Goal: Task Accomplishment & Management: Manage account settings

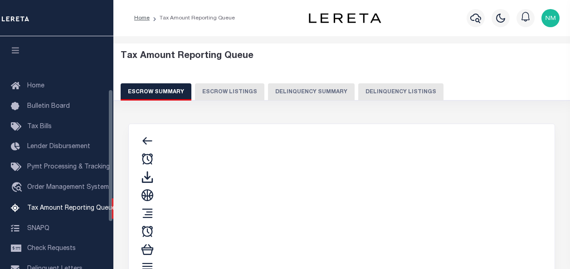
select select "100"
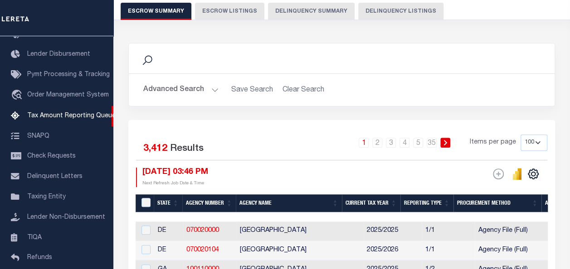
scroll to position [91, 0]
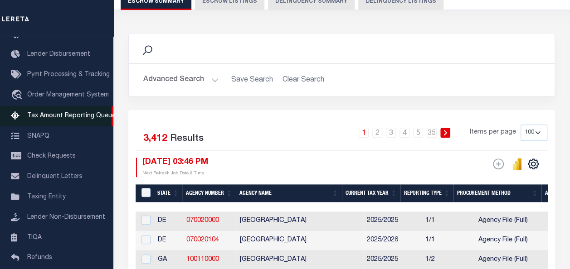
click at [52, 116] on span "Tax Amount Reporting Queue" at bounding box center [71, 116] width 88 height 6
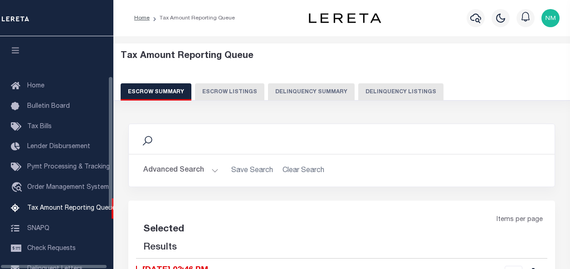
select select "100"
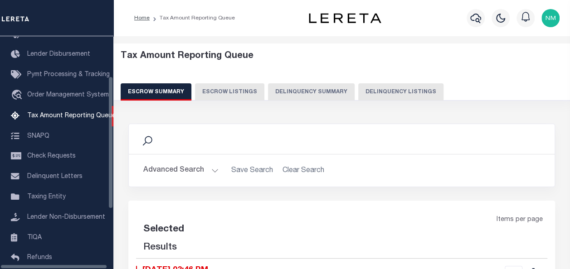
select select "100"
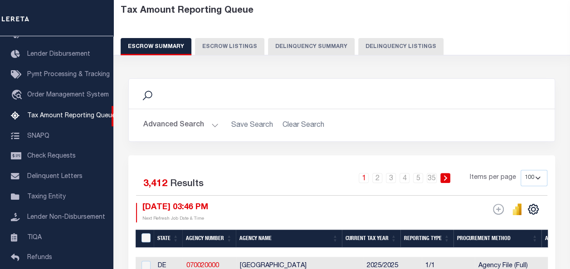
scroll to position [0, 0]
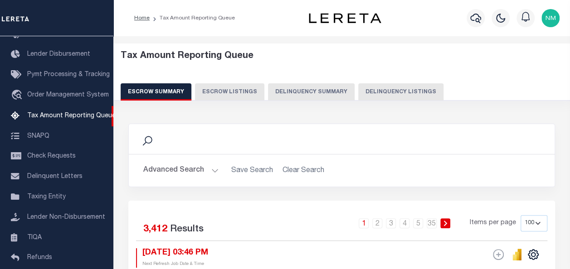
click at [170, 170] on button "Advanced Search" at bounding box center [180, 171] width 75 height 18
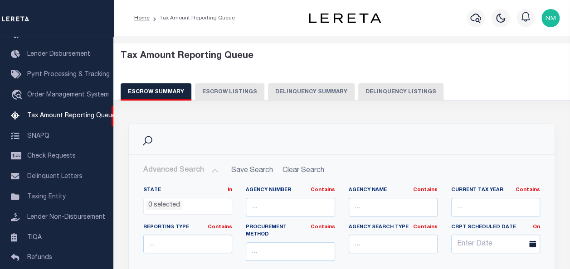
click at [379, 91] on button "Delinquency Listings" at bounding box center [400, 91] width 85 height 17
select select "100"
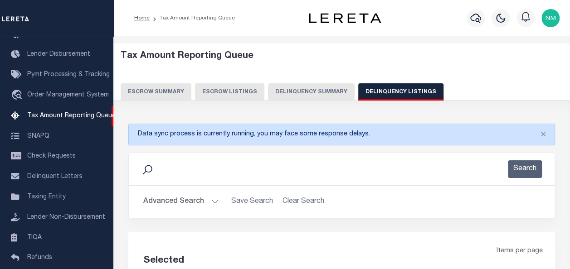
select select "100"
click at [160, 92] on button "Escrow Summary" at bounding box center [156, 91] width 71 height 17
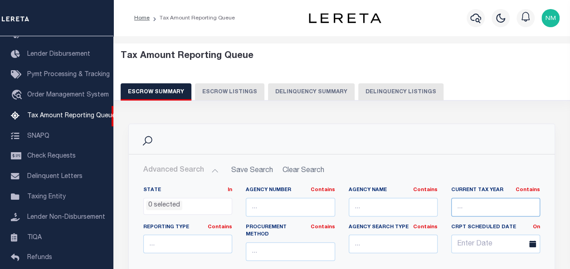
click at [493, 211] on input "text" at bounding box center [495, 207] width 89 height 19
click at [382, 91] on button "Delinquency Listings" at bounding box center [400, 91] width 85 height 17
select select
select select "100"
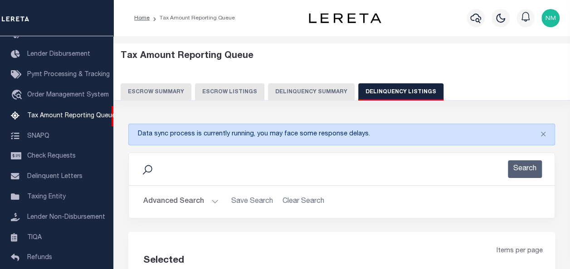
select select "100"
click at [176, 199] on button "Advanced Search" at bounding box center [180, 202] width 75 height 18
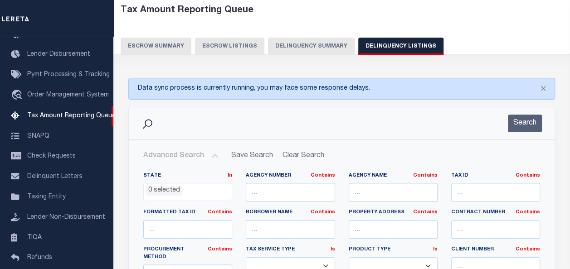
scroll to position [91, 0]
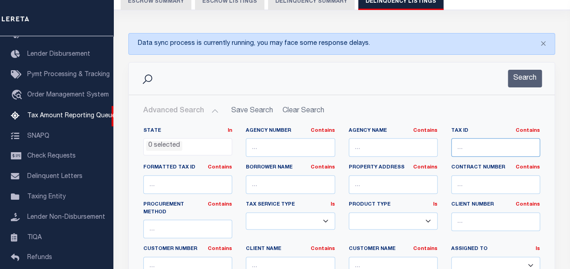
click at [462, 141] on input "text" at bounding box center [495, 147] width 89 height 19
paste input "0800001430059"
type input "0800001430059"
click at [530, 78] on button "Search" at bounding box center [525, 79] width 34 height 18
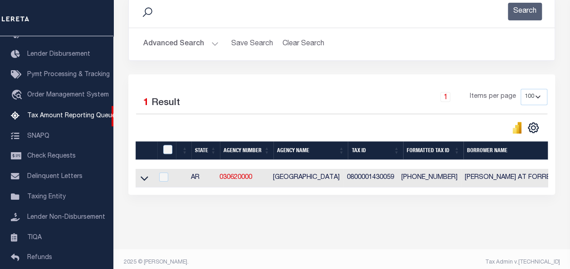
scroll to position [170, 0]
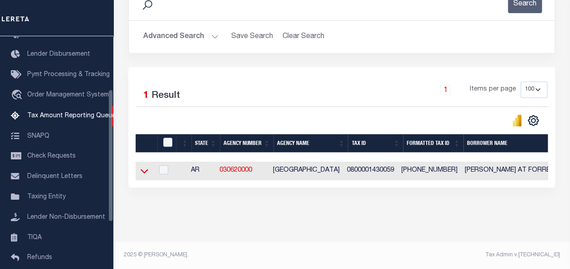
drag, startPoint x: 145, startPoint y: 164, endPoint x: 193, endPoint y: 177, distance: 49.8
click at [145, 166] on icon at bounding box center [145, 171] width 8 height 10
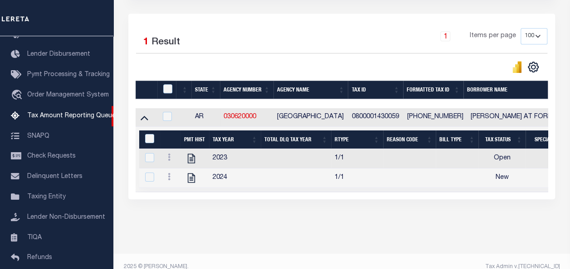
scroll to position [236, 0]
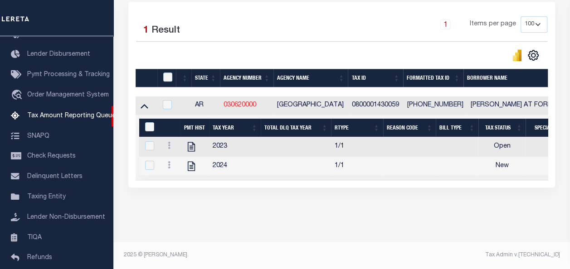
click at [245, 102] on link "030620000" at bounding box center [240, 105] width 33 height 6
checkbox input "true"
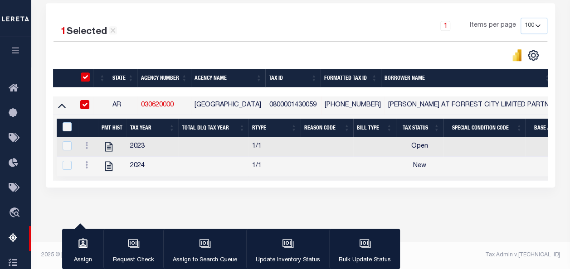
scroll to position [235, 0]
click at [109, 141] on icon "" at bounding box center [109, 147] width 12 height 12
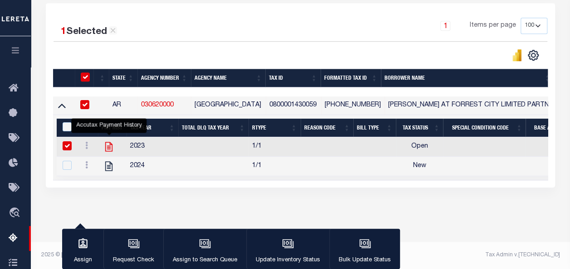
checkbox input "true"
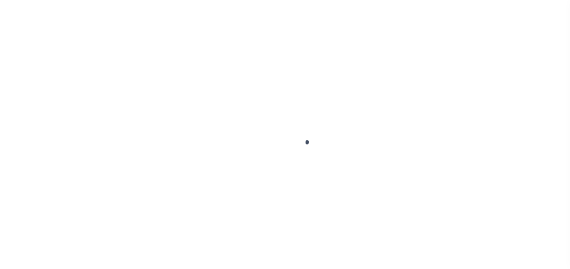
select select
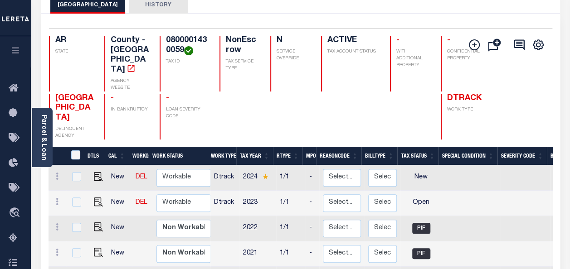
scroll to position [91, 0]
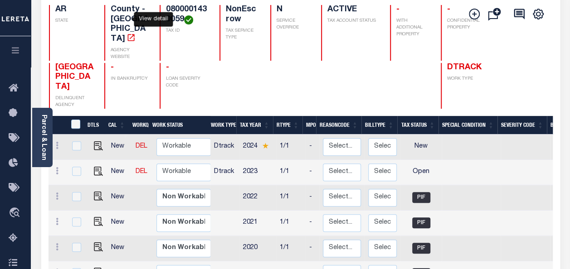
click at [127, 34] on icon "" at bounding box center [130, 37] width 7 height 7
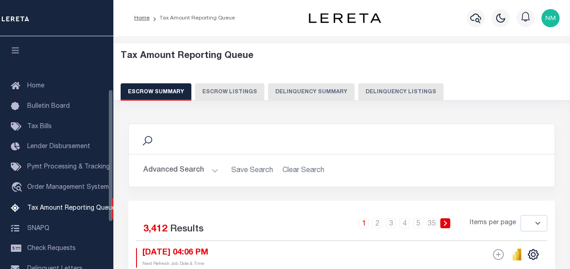
select select
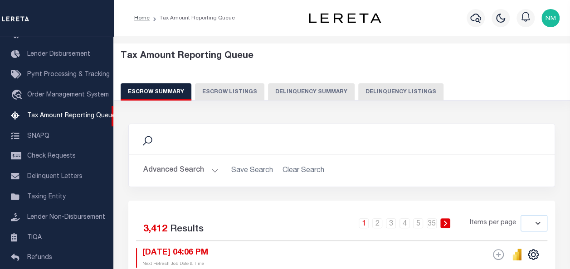
drag, startPoint x: 393, startPoint y: 89, endPoint x: 392, endPoint y: 96, distance: 6.9
click at [393, 89] on button "Delinquency Listings" at bounding box center [400, 91] width 85 height 17
select select
select select "100"
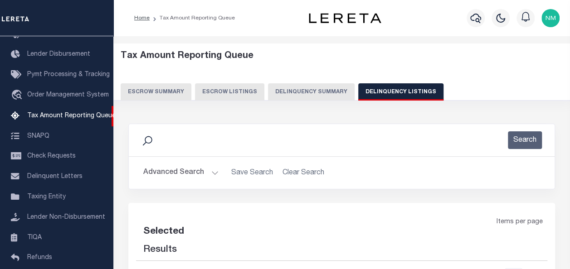
select select "100"
click at [194, 170] on button "Advanced Search" at bounding box center [180, 173] width 75 height 18
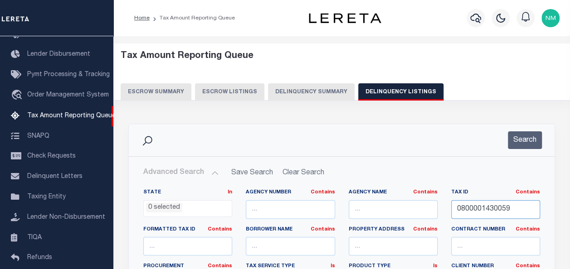
click at [472, 212] on input "0800001430059" at bounding box center [495, 209] width 89 height 19
paste input "0000182950000"
type input "00000182950000"
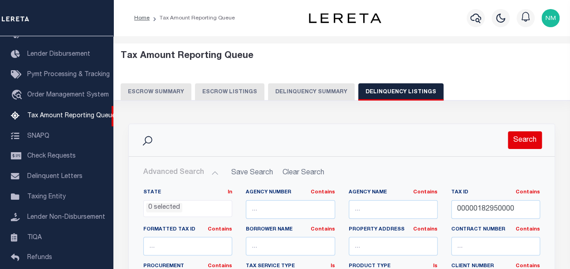
click at [526, 141] on button "Search" at bounding box center [525, 140] width 34 height 18
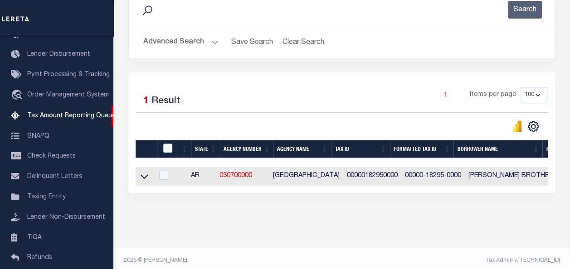
scroll to position [136, 0]
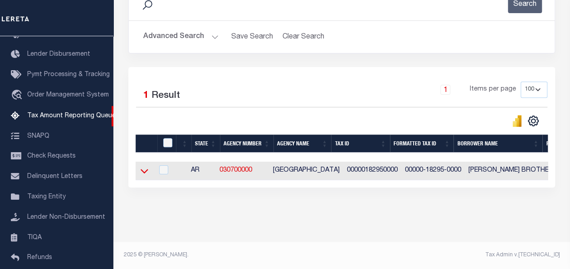
click at [148, 172] on icon at bounding box center [145, 171] width 8 height 10
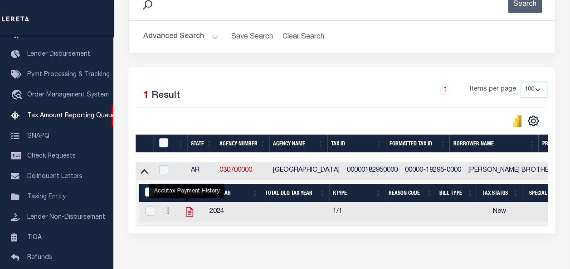
click at [187, 213] on icon "" at bounding box center [190, 212] width 12 height 12
checkbox input "true"
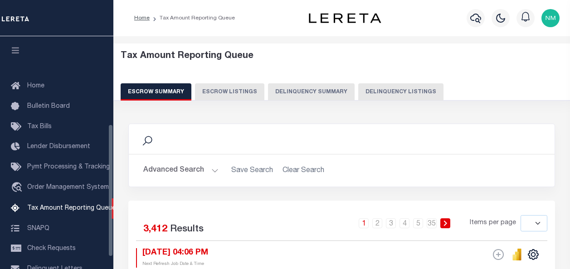
click at [363, 86] on button "Delinquency Listings" at bounding box center [400, 91] width 85 height 17
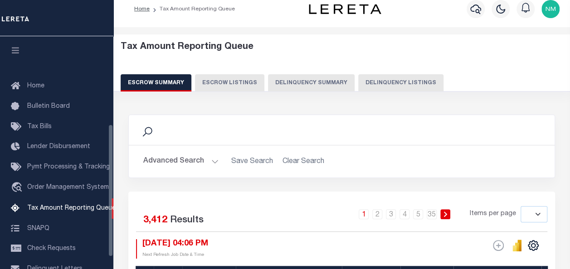
select select "100"
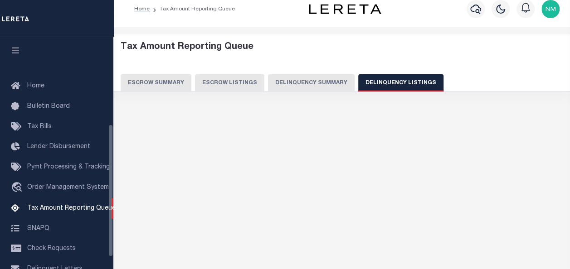
scroll to position [154, 0]
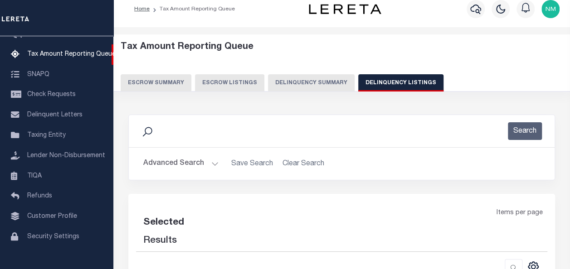
select select "100"
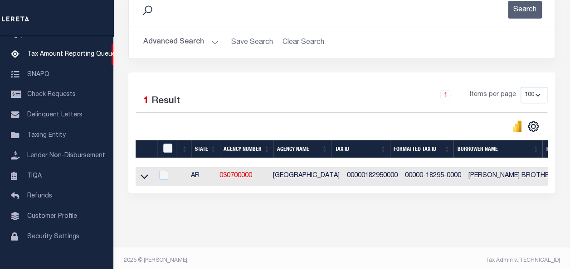
scroll to position [142, 0]
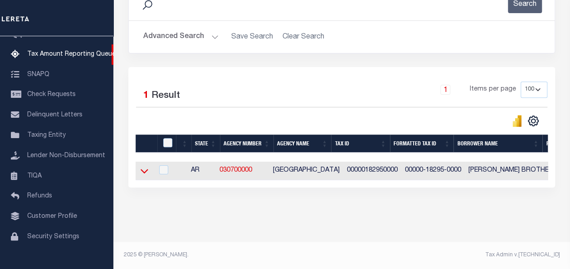
click at [145, 166] on icon at bounding box center [145, 171] width 8 height 10
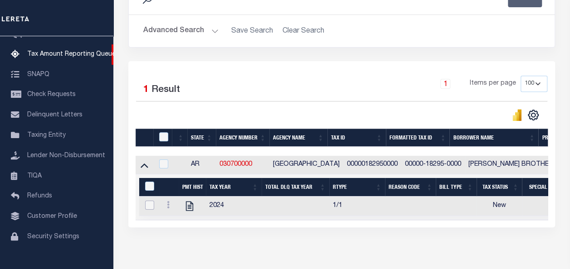
click at [148, 204] on input "checkbox" at bounding box center [149, 205] width 9 height 9
checkbox input "true"
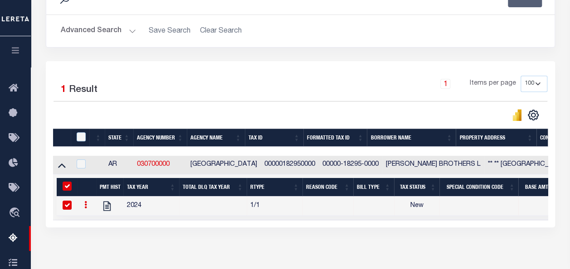
click at [67, 204] on input "checkbox" at bounding box center [67, 205] width 9 height 9
checkbox input "false"
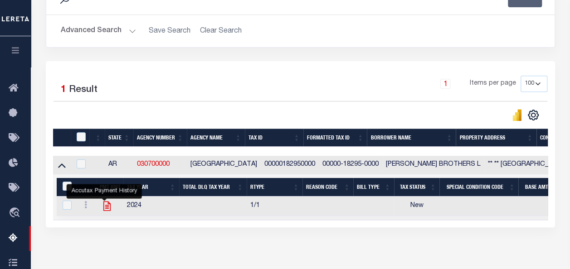
click at [103, 208] on icon "" at bounding box center [106, 207] width 7 height 10
checkbox input "true"
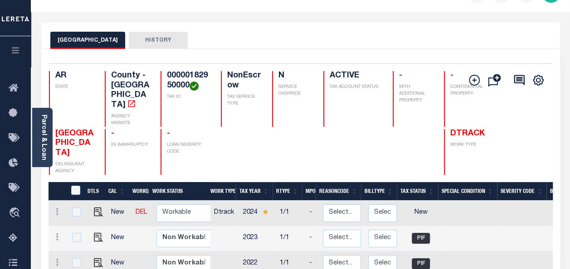
scroll to position [45, 0]
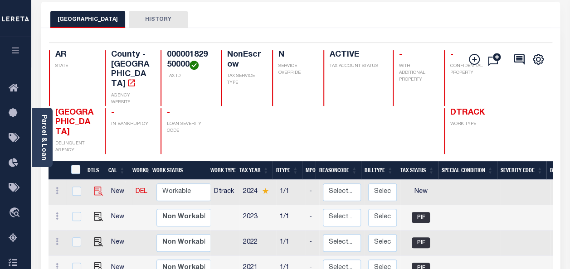
click at [94, 187] on img "" at bounding box center [98, 191] width 9 height 9
checkbox input "true"
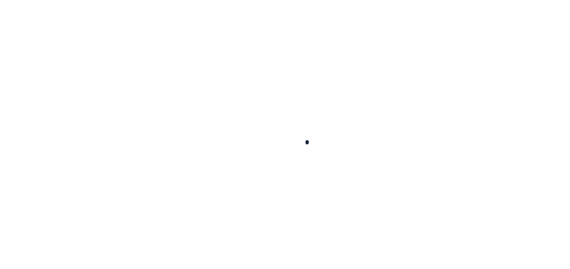
select select "NW2"
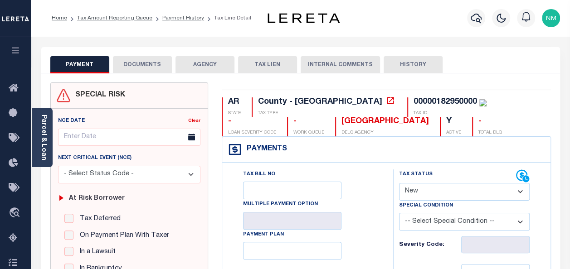
click at [401, 66] on button "HISTORY" at bounding box center [413, 64] width 59 height 17
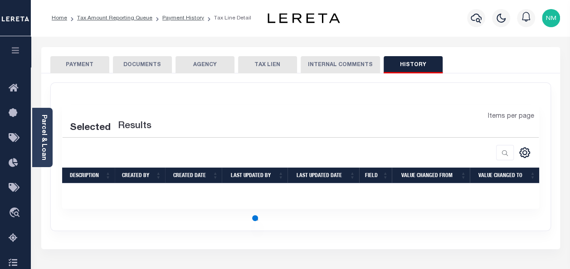
select select "50"
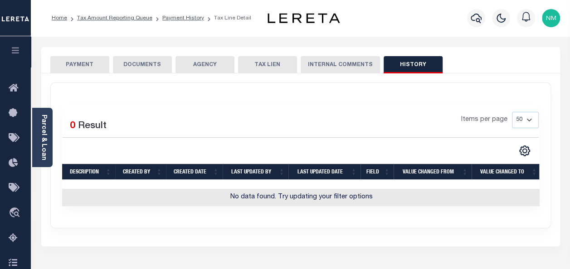
click at [329, 64] on button "INTERNAL COMMENTS" at bounding box center [340, 64] width 79 height 17
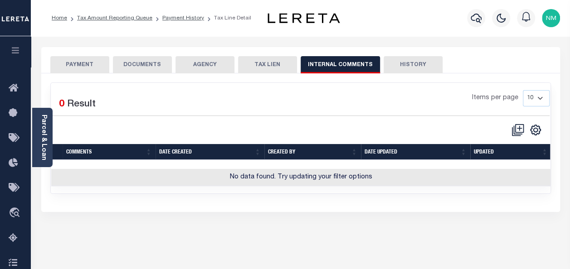
click at [88, 65] on button "PAYMENT" at bounding box center [79, 64] width 59 height 17
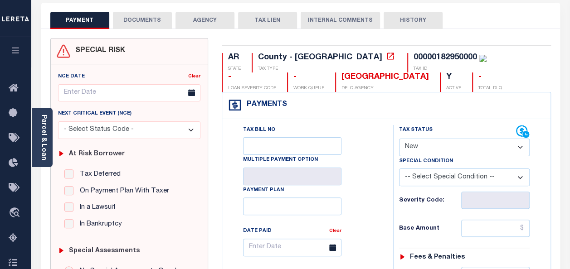
scroll to position [45, 0]
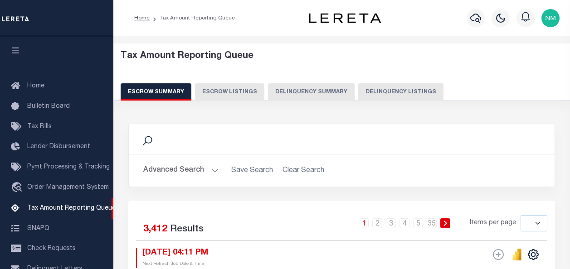
select select
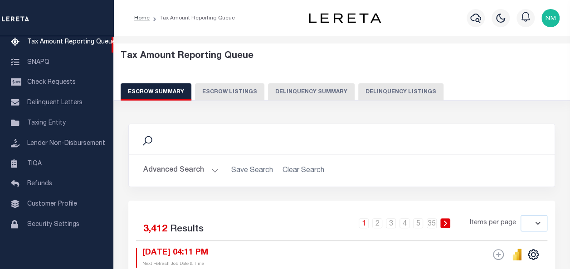
click at [383, 90] on button "Delinquency Listings" at bounding box center [400, 91] width 85 height 17
select select "100"
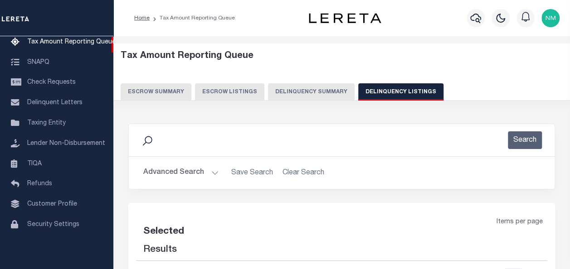
select select "100"
click at [167, 175] on button "Advanced Search" at bounding box center [180, 173] width 75 height 18
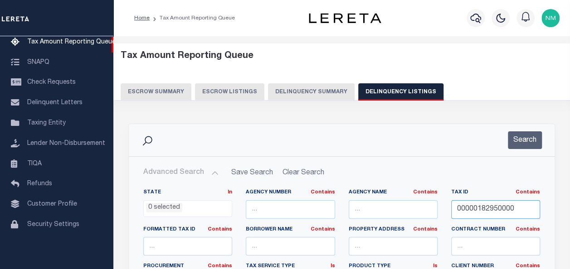
click at [480, 209] on input "00000182950000" at bounding box center [495, 209] width 89 height 19
click at [526, 145] on button "Search" at bounding box center [525, 140] width 34 height 18
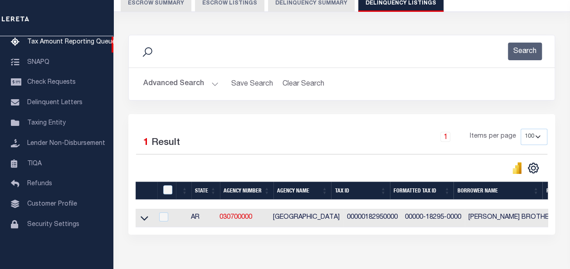
scroll to position [91, 0]
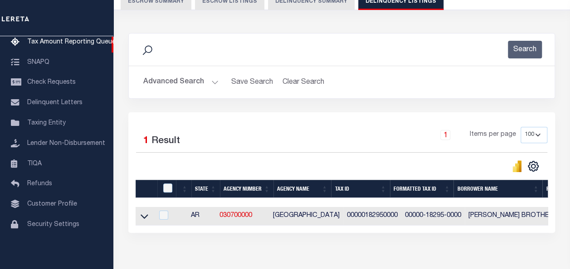
drag, startPoint x: 141, startPoint y: 219, endPoint x: 240, endPoint y: 161, distance: 114.4
click at [141, 219] on icon at bounding box center [145, 217] width 8 height 10
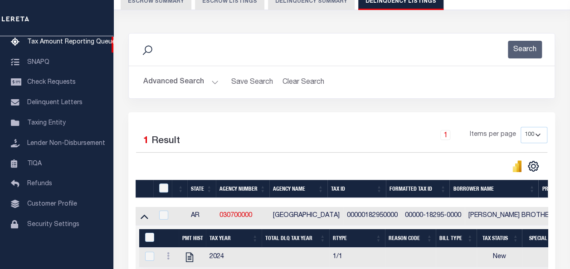
scroll to position [188, 0]
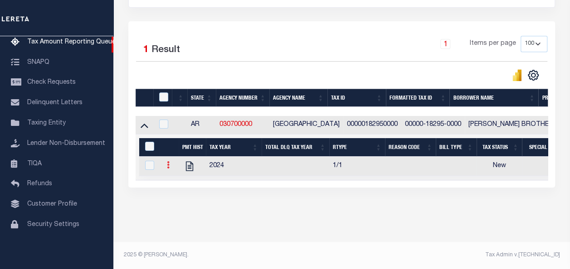
click at [167, 161] on icon at bounding box center [168, 164] width 3 height 7
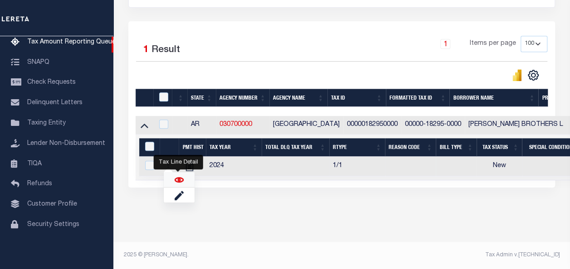
click at [175, 178] on img "" at bounding box center [179, 179] width 9 height 9
checkbox input "true"
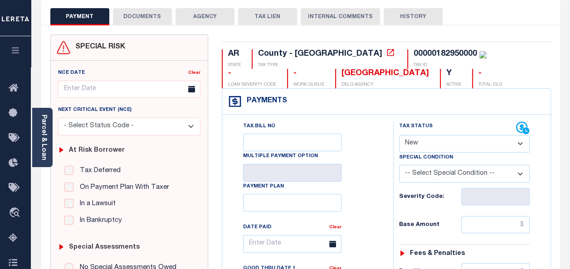
scroll to position [91, 0]
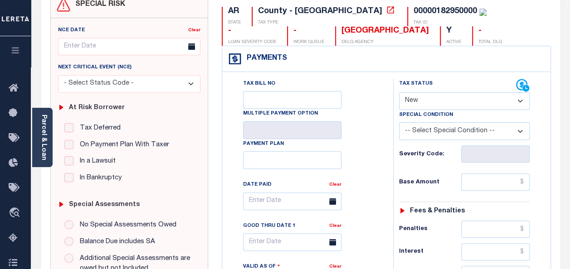
click at [456, 127] on select "-- Select Special Condition -- 3RD PARTY TAX LIEN AGENCY TAX LIEN (A.K.A Inside…" at bounding box center [464, 131] width 131 height 18
click at [444, 136] on select "-- Select Special Condition -- 3RD PARTY TAX LIEN AGENCY TAX LIEN (A.K.A Inside…" at bounding box center [464, 131] width 131 height 18
click at [429, 100] on select "- Select Status Code - Open Due/Unpaid Paid Incomplete No Tax Due Internal Refu…" at bounding box center [464, 101] width 131 height 18
select select "PYD"
click at [399, 92] on select "- Select Status Code - Open Due/Unpaid Paid Incomplete No Tax Due Internal Refu…" at bounding box center [464, 101] width 131 height 18
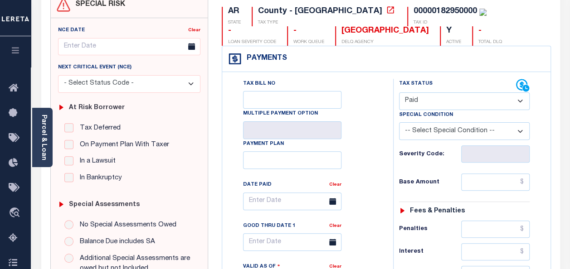
type input "[DATE]"
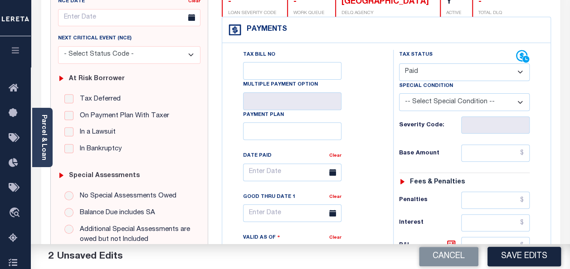
scroll to position [136, 0]
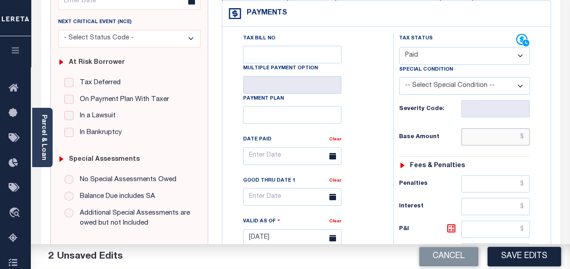
click at [473, 138] on input "text" at bounding box center [495, 136] width 68 height 17
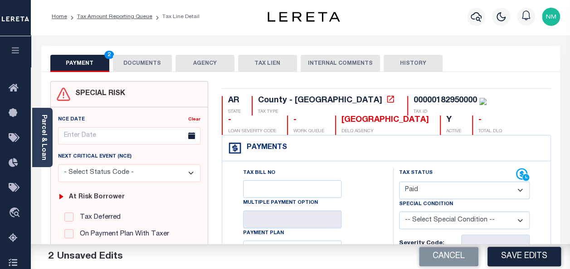
scroll to position [0, 0]
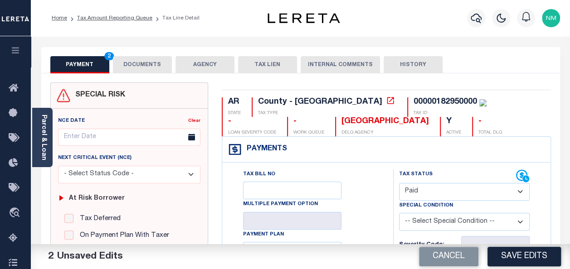
click at [138, 65] on button "DOCUMENTS" at bounding box center [142, 64] width 59 height 17
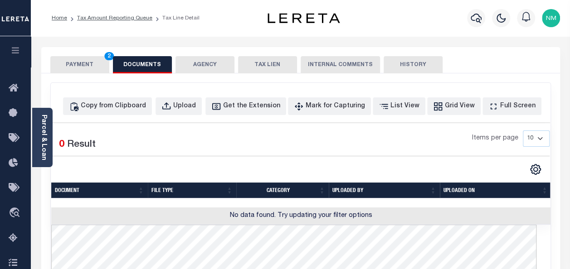
click at [90, 68] on button "PAYMENT 2" at bounding box center [79, 64] width 59 height 17
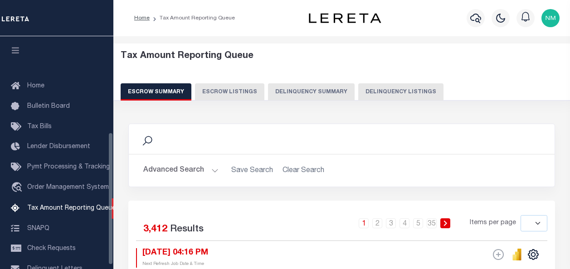
select select
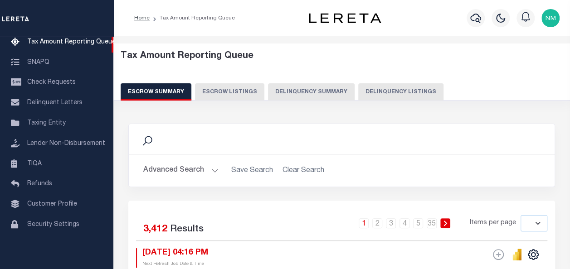
click at [366, 87] on button "Delinquency Listings" at bounding box center [400, 91] width 85 height 17
select select "100"
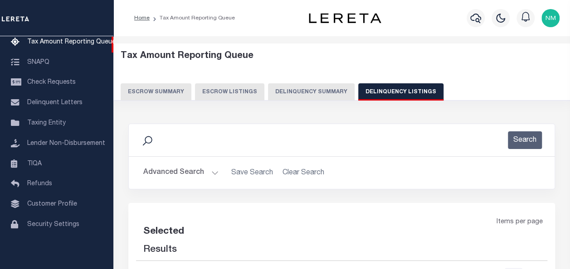
select select "100"
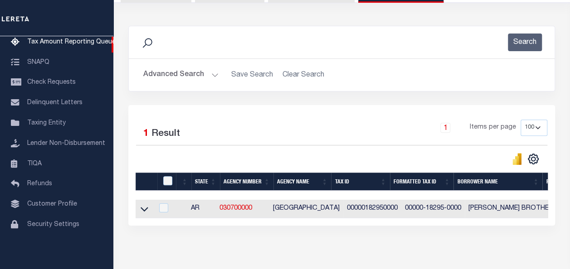
scroll to position [142, 0]
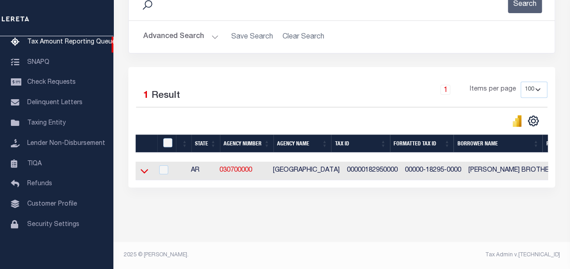
click at [147, 168] on icon at bounding box center [145, 171] width 8 height 10
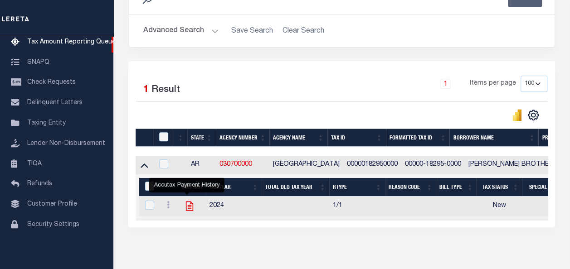
click at [186, 205] on icon "" at bounding box center [190, 206] width 12 height 12
checkbox input "true"
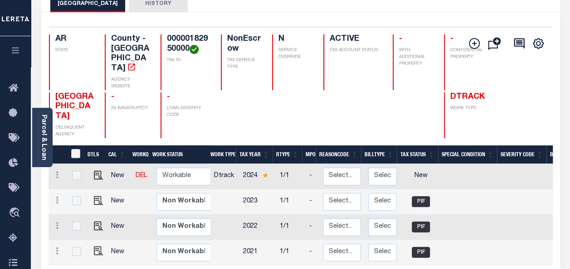
scroll to position [91, 0]
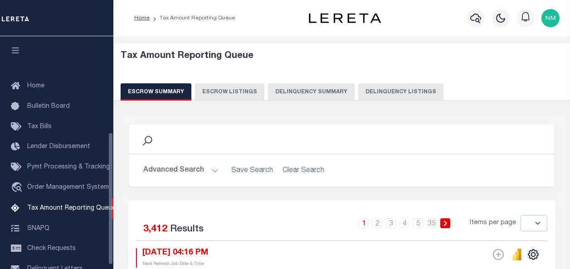
select select
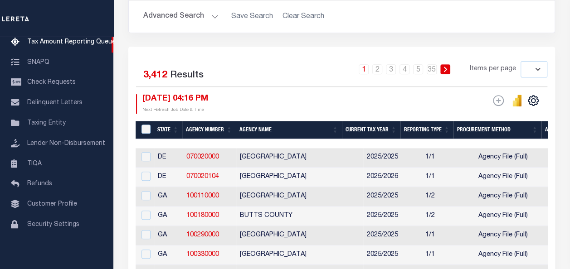
scroll to position [9, 0]
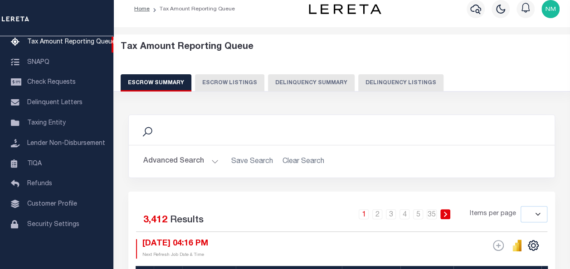
click at [370, 82] on button "Delinquency Listings" at bounding box center [400, 82] width 85 height 17
select select "100"
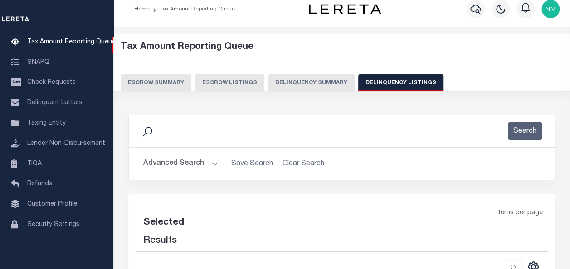
select select "100"
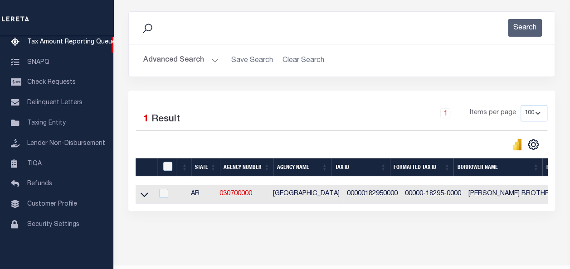
scroll to position [142, 0]
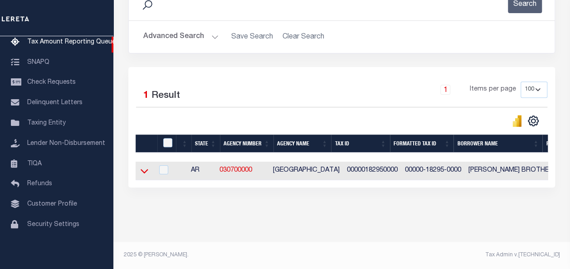
click at [145, 166] on icon at bounding box center [145, 171] width 8 height 10
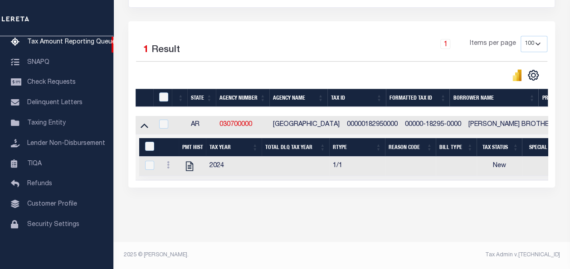
scroll to position [188, 0]
click at [167, 164] on icon at bounding box center [168, 164] width 3 height 7
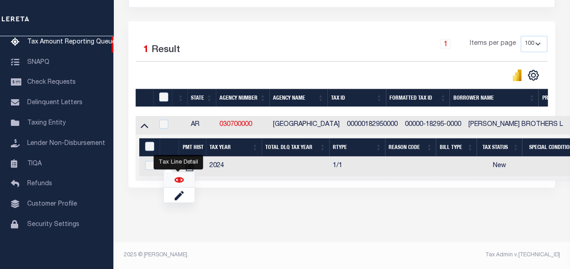
click at [177, 180] on img "" at bounding box center [179, 179] width 9 height 9
checkbox input "true"
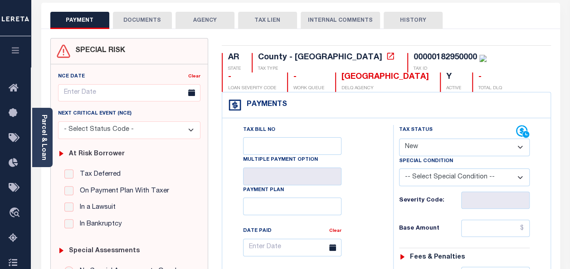
scroll to position [45, 0]
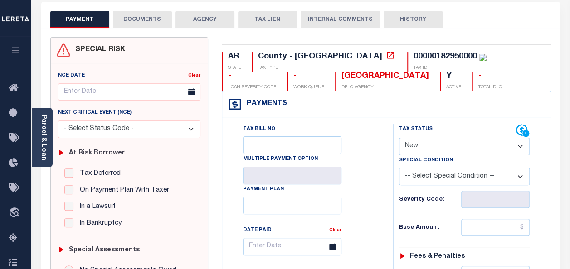
click at [430, 147] on select "- Select Status Code - Open Due/Unpaid Paid Incomplete No Tax Due Internal Refu…" at bounding box center [464, 147] width 131 height 18
select select "DUE"
click at [399, 138] on select "- Select Status Code - Open Due/Unpaid Paid Incomplete No Tax Due Internal Refu…" at bounding box center [464, 147] width 131 height 18
type input "[DATE]"
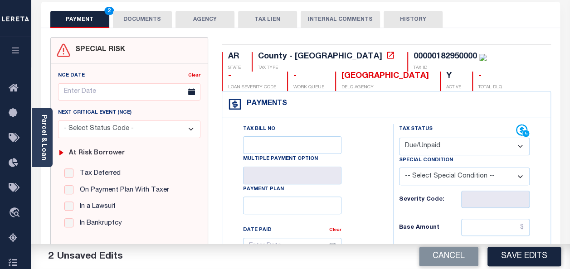
click at [444, 142] on select "- Select Status Code - Open Due/Unpaid Paid Incomplete No Tax Due Internal Refu…" at bounding box center [464, 147] width 131 height 18
select select "PYD"
click at [399, 138] on select "- Select Status Code - Open Due/Unpaid Paid Incomplete No Tax Due Internal Refu…" at bounding box center [464, 147] width 131 height 18
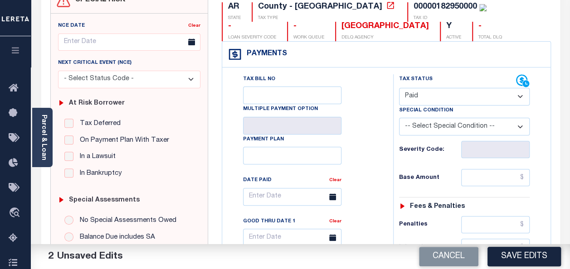
scroll to position [136, 0]
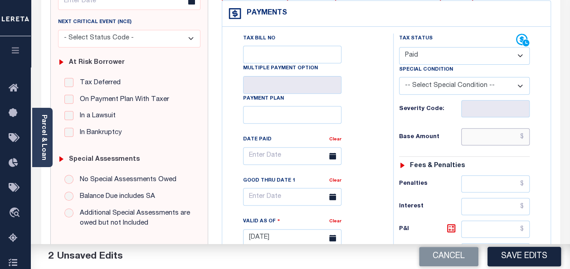
click at [482, 135] on input "text" at bounding box center [495, 136] width 68 height 17
click at [475, 136] on input "text" at bounding box center [495, 136] width 68 height 17
paste input "37.46"
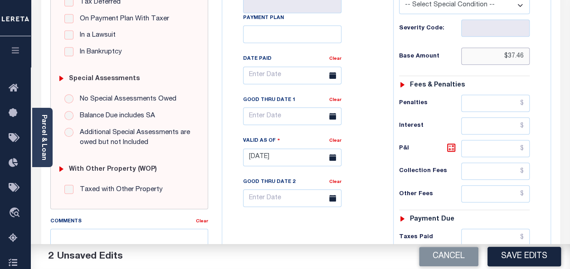
scroll to position [227, 0]
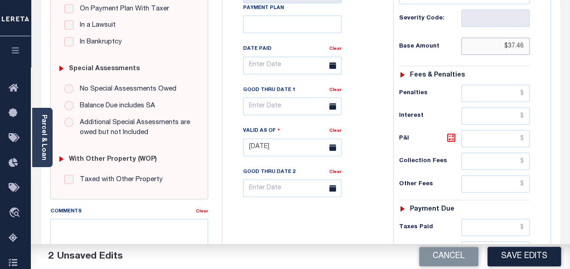
type input "$37.46"
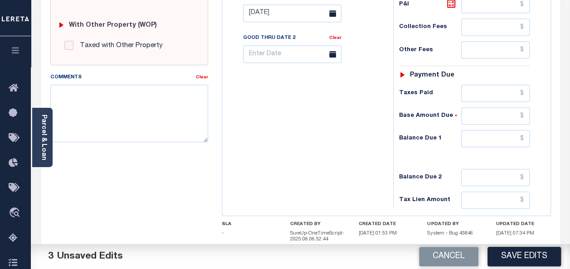
scroll to position [363, 0]
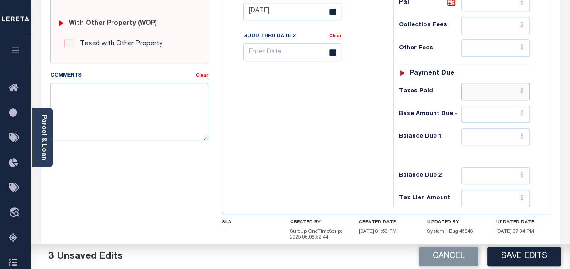
click at [480, 89] on input "text" at bounding box center [495, 91] width 68 height 17
paste input "37.46"
type input "$37.46"
click at [494, 117] on input "text" at bounding box center [495, 114] width 68 height 17
click at [484, 178] on input "text" at bounding box center [495, 175] width 68 height 17
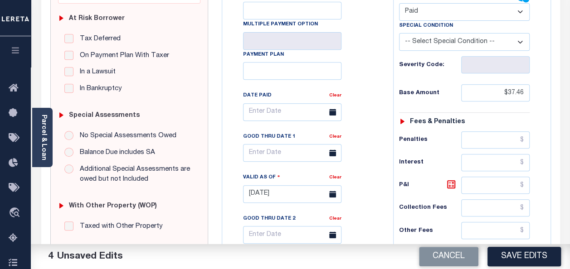
scroll to position [181, 0]
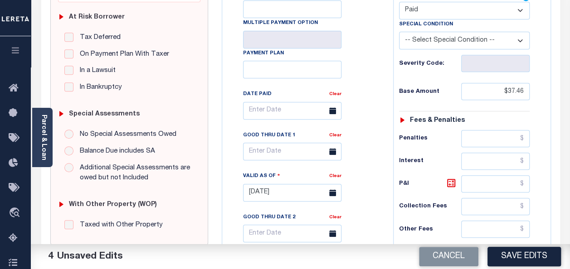
type input "$0.00"
click at [331, 111] on icon at bounding box center [332, 110] width 7 height 7
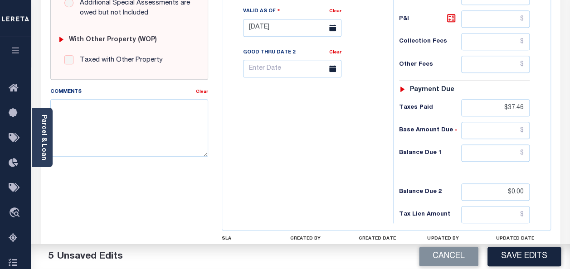
scroll to position [408, 0]
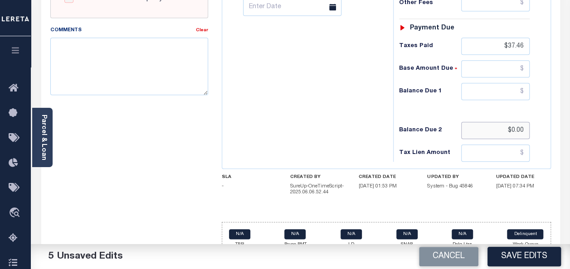
drag, startPoint x: 525, startPoint y: 128, endPoint x: 494, endPoint y: 128, distance: 30.4
click at [494, 128] on input "$0.00" at bounding box center [495, 130] width 68 height 17
click at [516, 89] on input "text" at bounding box center [495, 91] width 68 height 17
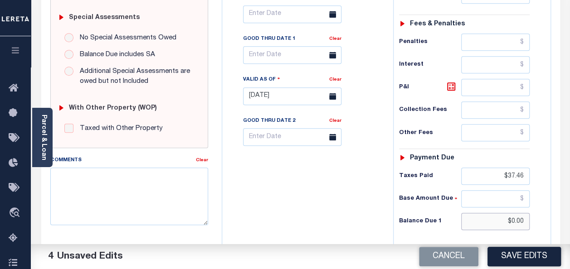
scroll to position [317, 0]
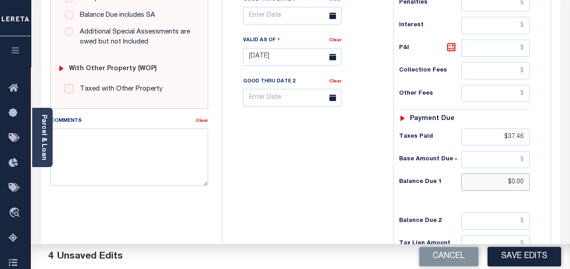
type input "$0.00"
click at [71, 145] on textarea "Comments" at bounding box center [129, 156] width 158 height 57
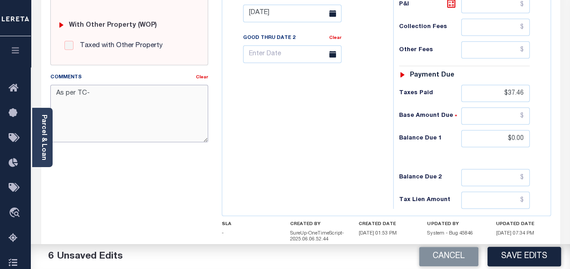
scroll to position [363, 0]
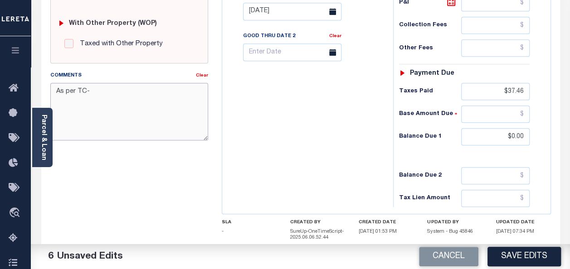
click at [103, 89] on textarea "As per TC-" at bounding box center [129, 111] width 158 height 57
paste textarea "karen"
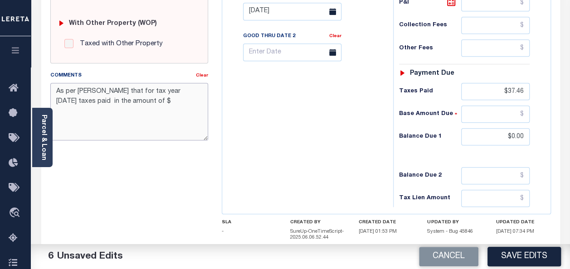
paste textarea "37.46"
paste textarea "april 14"
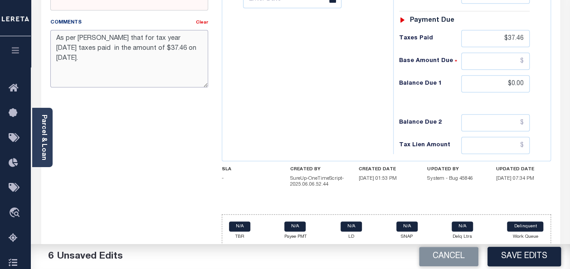
scroll to position [418, 0]
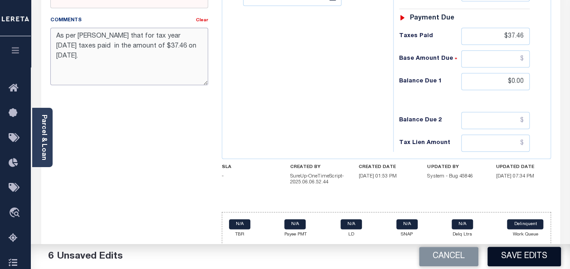
type textarea "As per TC-karen that for tax year 2024 taxes paid in the amount of $37.46 on ap…"
click at [510, 260] on button "Save Edits" at bounding box center [523, 256] width 73 height 19
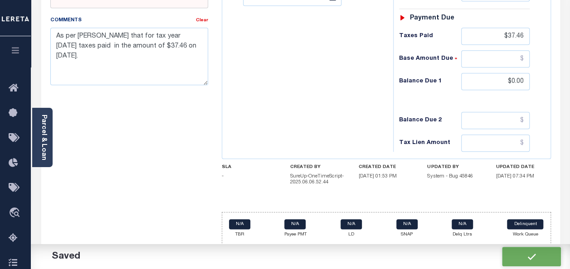
checkbox input "false"
type input "$37.46"
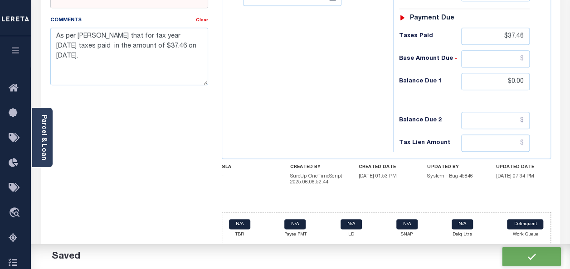
type input "$37.46"
type input "$0"
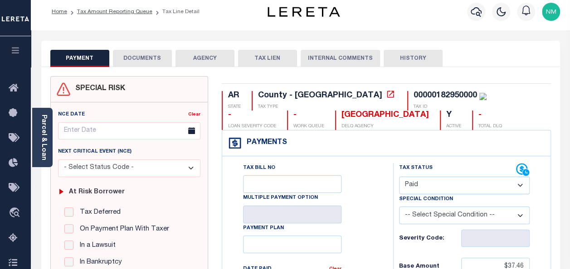
scroll to position [0, 0]
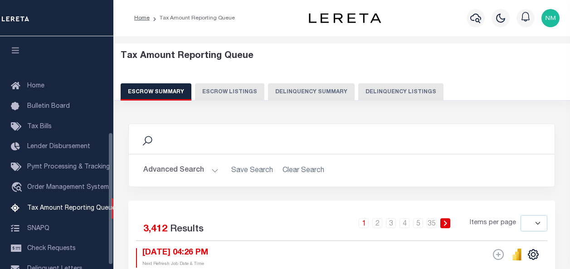
select select
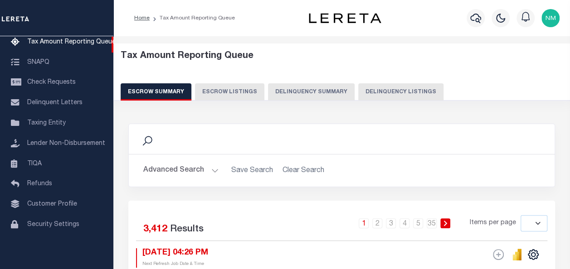
click at [379, 91] on button "Delinquency Listings" at bounding box center [400, 91] width 85 height 17
select select "100"
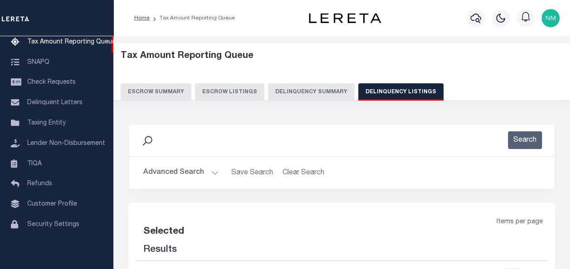
select select "100"
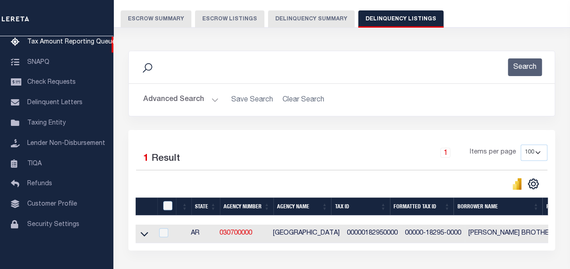
scroll to position [136, 0]
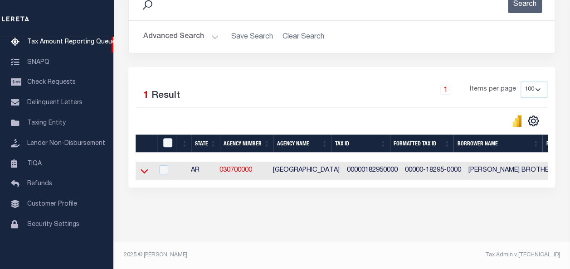
click at [145, 172] on icon at bounding box center [145, 171] width 8 height 10
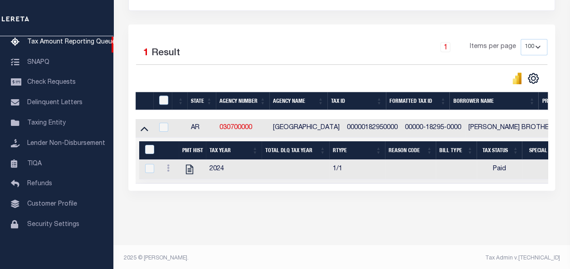
scroll to position [188, 0]
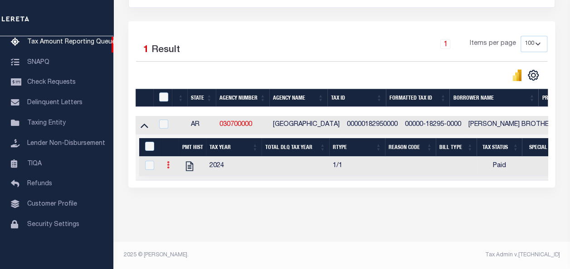
click at [164, 163] on link at bounding box center [168, 166] width 10 height 7
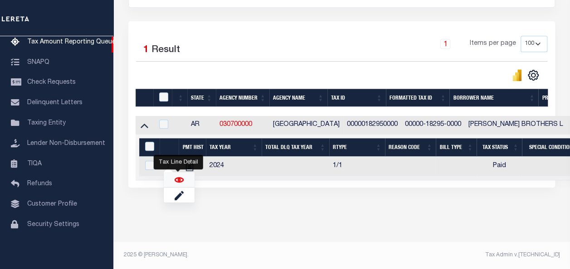
click at [176, 179] on img "" at bounding box center [179, 179] width 9 height 9
checkbox input "true"
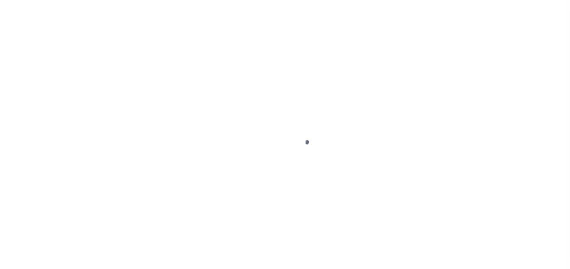
select select "PYD"
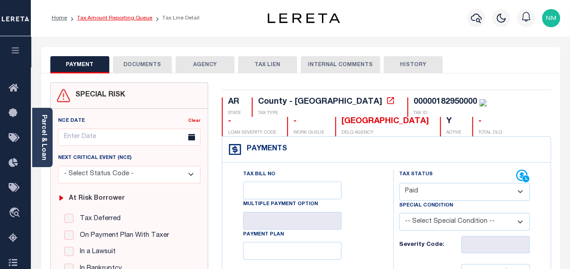
click at [107, 19] on link "Tax Amount Reporting Queue" at bounding box center [114, 17] width 75 height 5
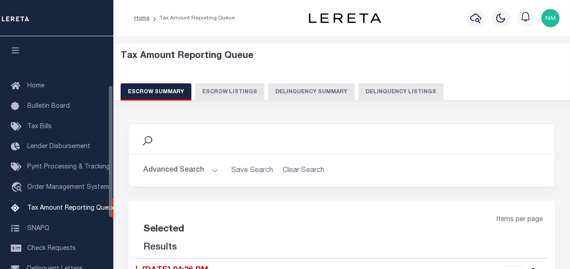
select select "100"
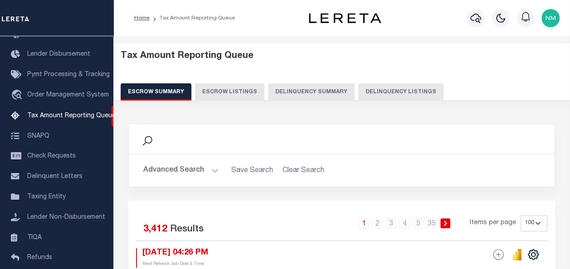
click at [381, 96] on button "Delinquency Listings" at bounding box center [400, 91] width 85 height 17
select select "100"
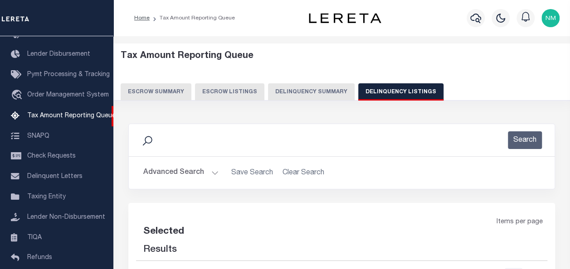
select select "100"
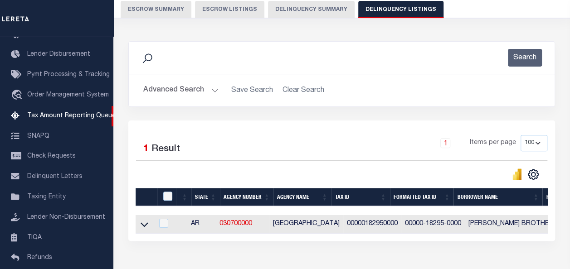
scroll to position [136, 0]
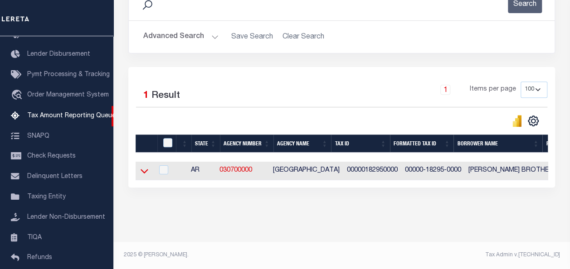
click at [144, 170] on icon at bounding box center [145, 171] width 8 height 10
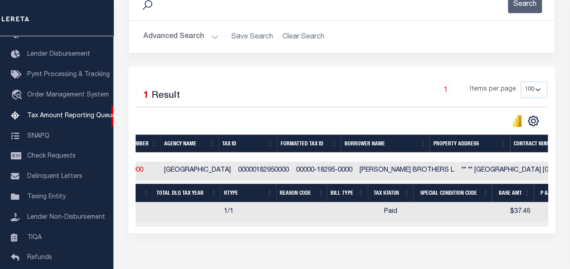
scroll to position [0, 0]
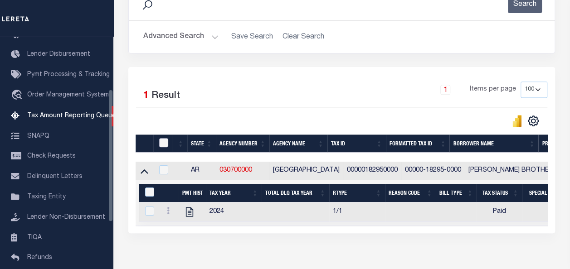
click at [165, 143] on input "checkbox" at bounding box center [163, 142] width 9 height 9
checkbox input "true"
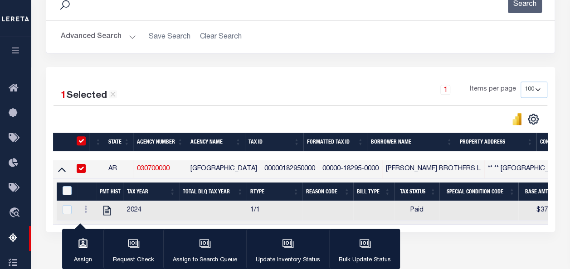
checkbox input "true"
click at [64, 192] on input "&nbsp;" at bounding box center [67, 190] width 9 height 9
checkbox input "true"
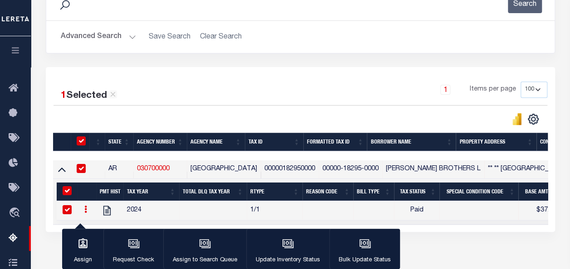
checkbox input "true"
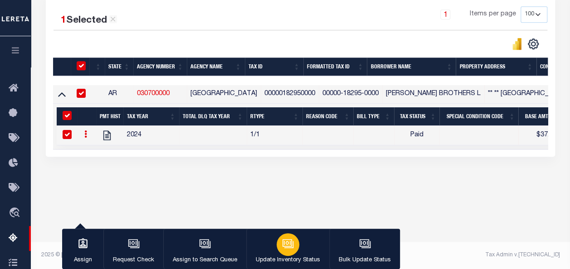
click at [277, 255] on button "Update Inventory Status" at bounding box center [287, 249] width 83 height 41
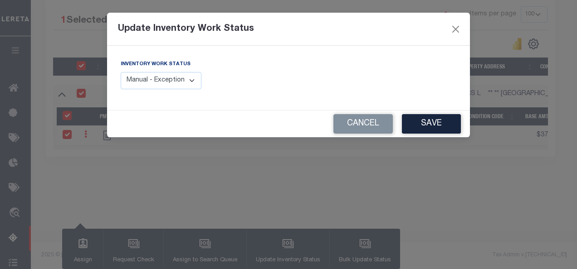
click at [146, 78] on select "Manual - Exception Pended - Awaiting Search Late Add Exception Completed" at bounding box center [161, 81] width 81 height 18
select select "4"
click at [121, 72] on select "Manual - Exception Pended - Awaiting Search Late Add Exception Completed" at bounding box center [161, 81] width 81 height 18
click at [447, 127] on button "Save" at bounding box center [431, 123] width 59 height 19
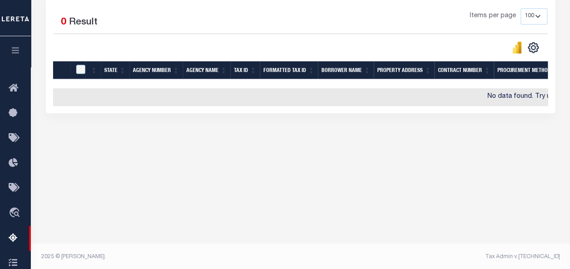
scroll to position [211, 0]
